Goal: Find specific page/section: Find specific page/section

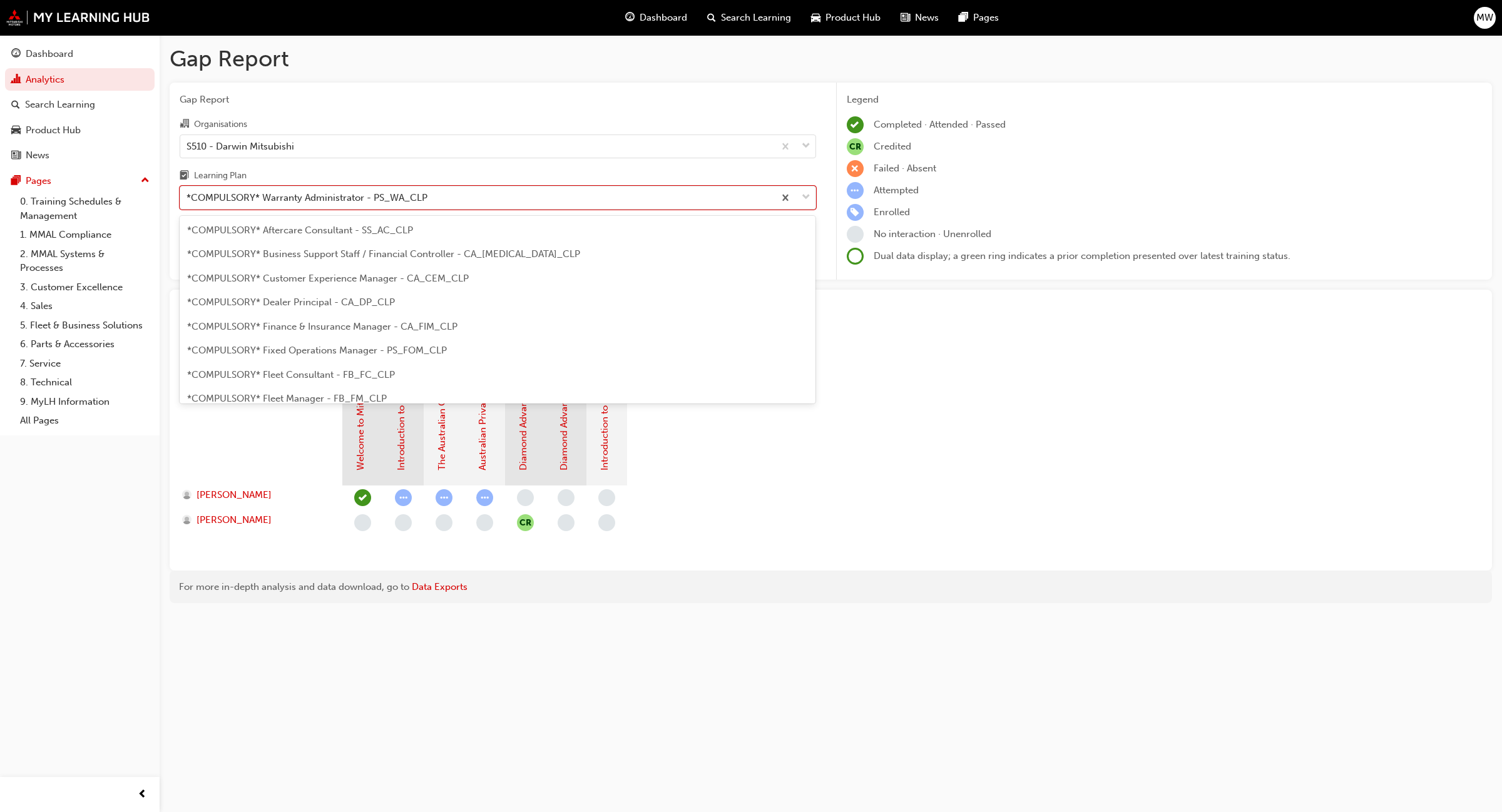
scroll to position [376, 0]
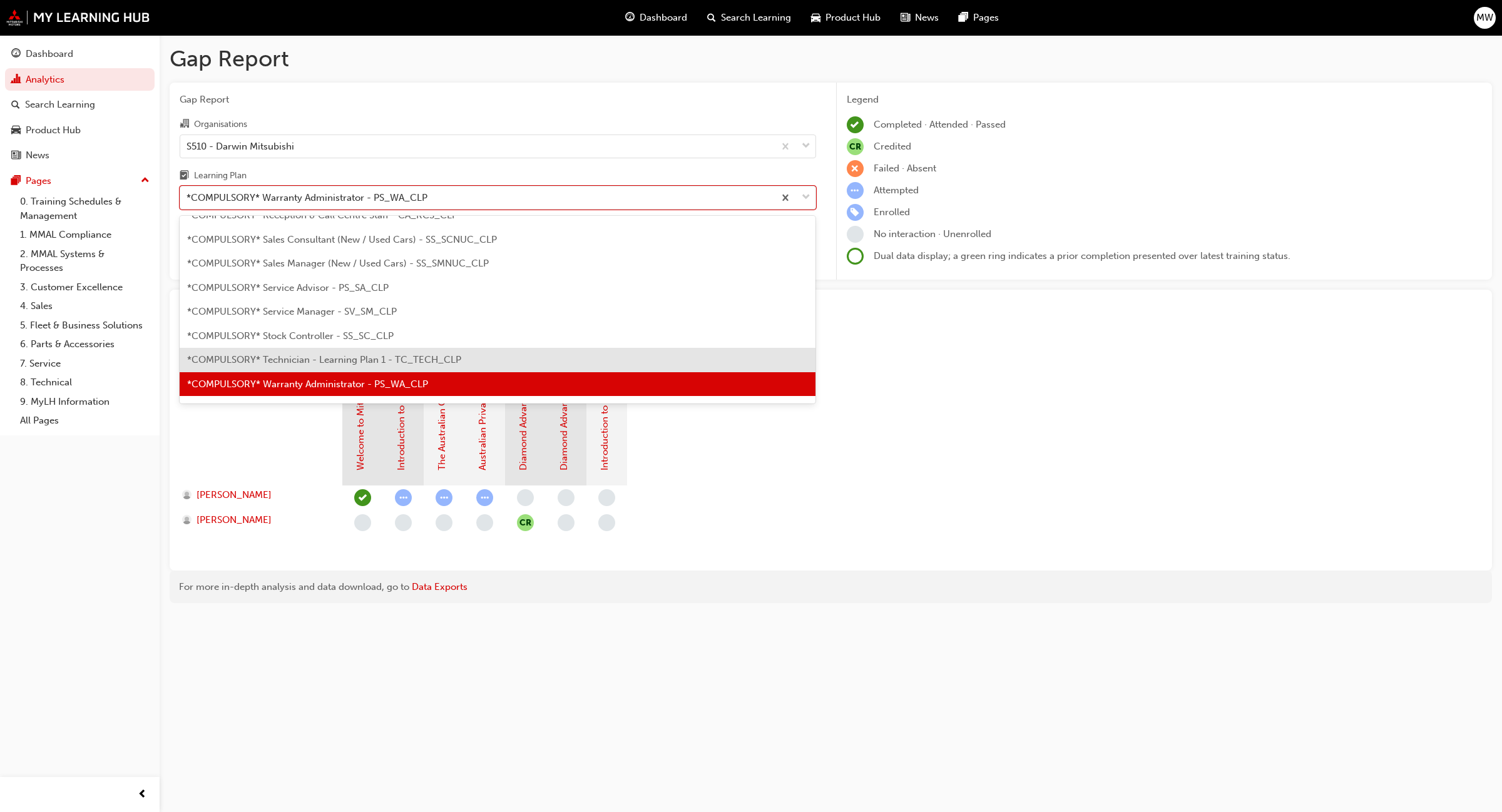
click at [421, 352] on div "*COMPULSORY* Technician - Learning Plan 1 - TC_TECH_CLP" at bounding box center [498, 360] width 637 height 25
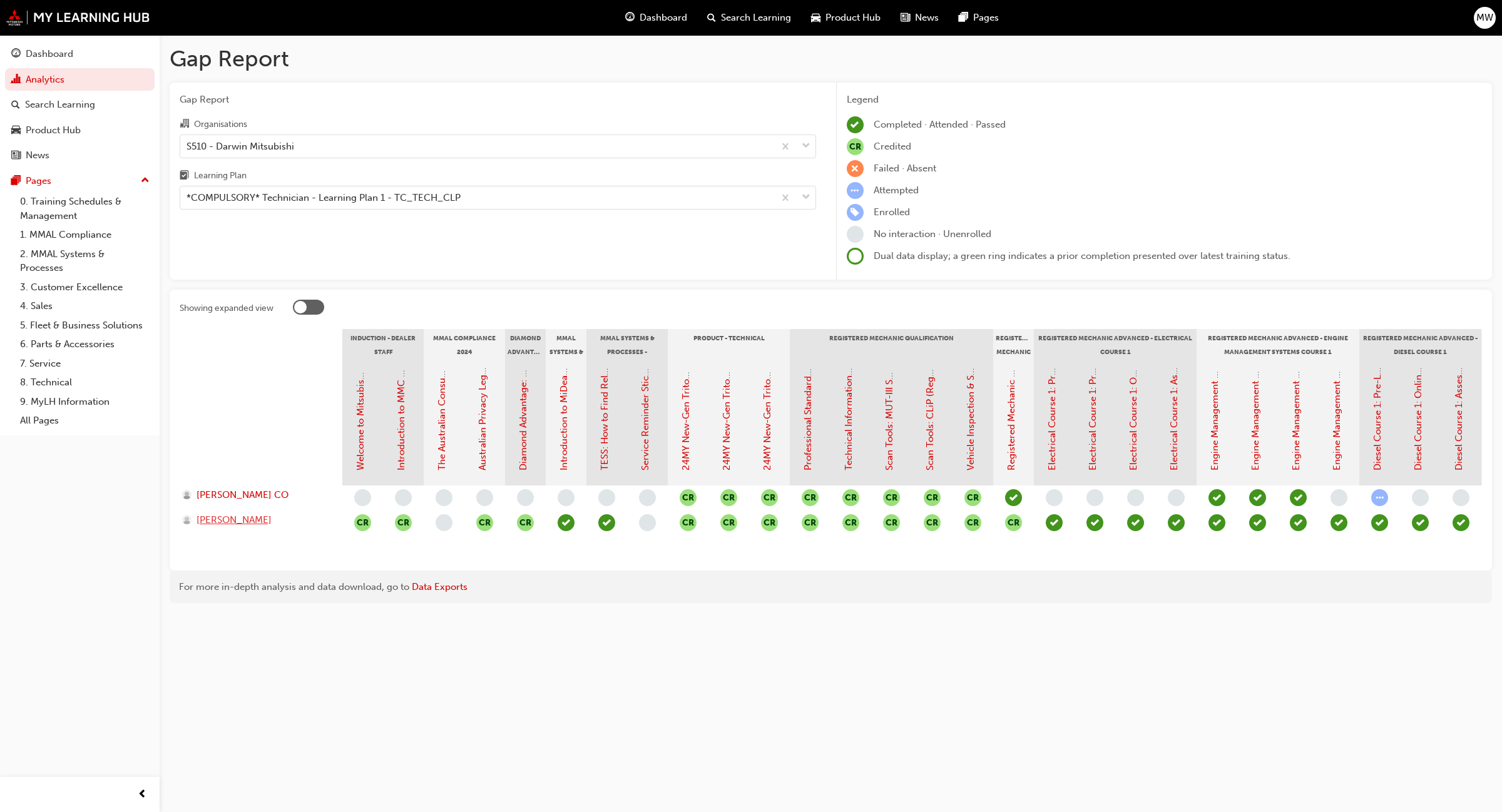
click at [239, 520] on span "[PERSON_NAME]" at bounding box center [233, 520] width 75 height 15
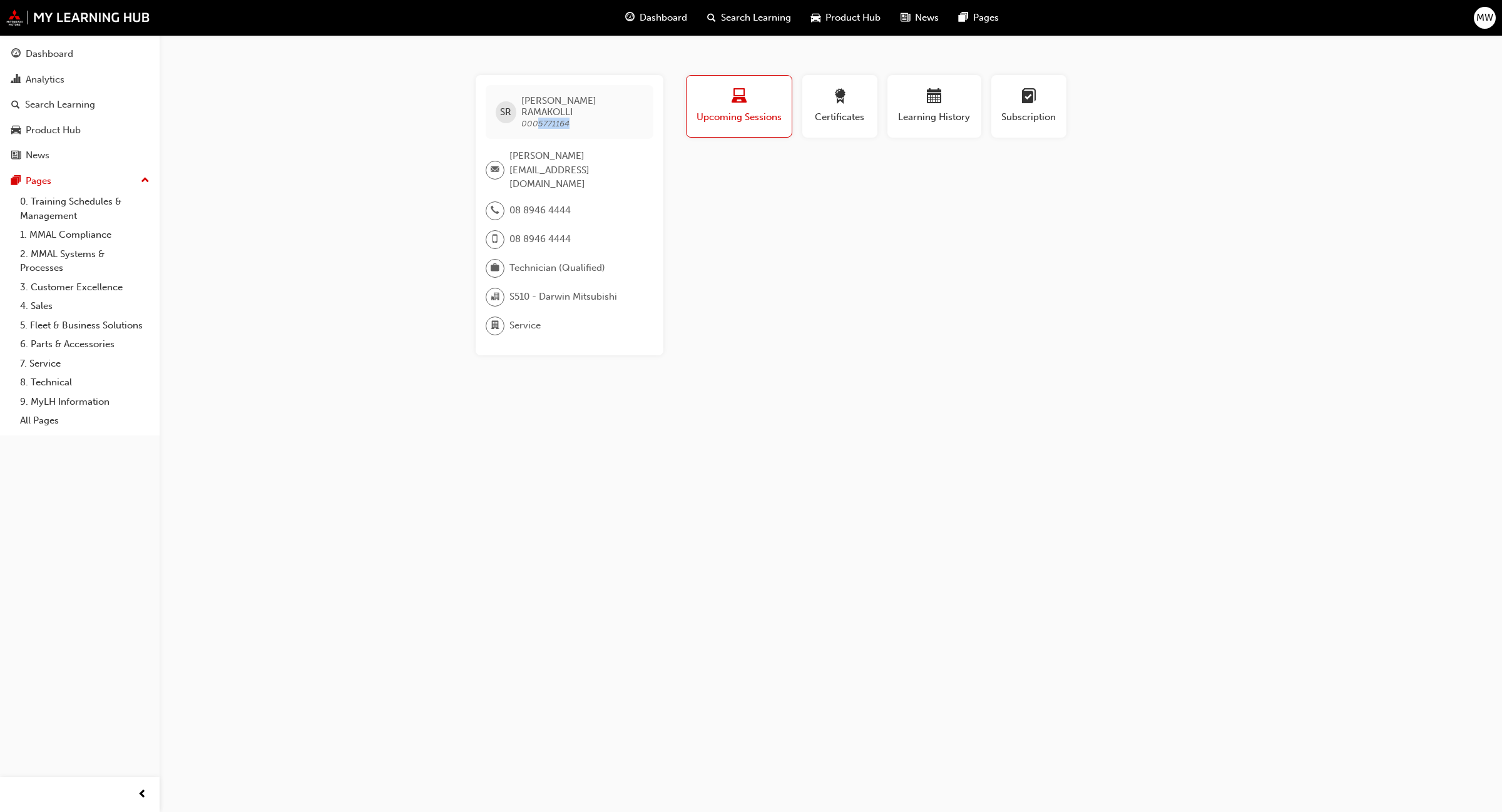
drag, startPoint x: 537, startPoint y: 113, endPoint x: 571, endPoint y: 113, distance: 34.0
click at [571, 113] on span "[PERSON_NAME] RAMAKOLLI 0005771164" at bounding box center [583, 112] width 122 height 34
copy span "5771164"
